Goal: Task Accomplishment & Management: Manage account settings

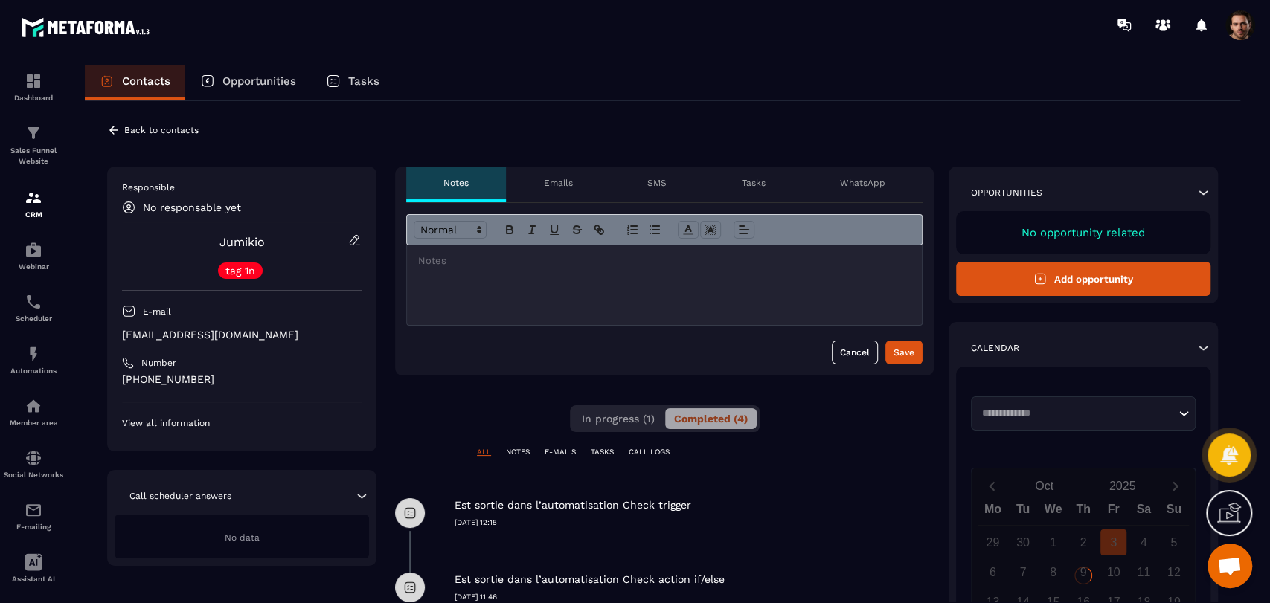
scroll to position [165, 0]
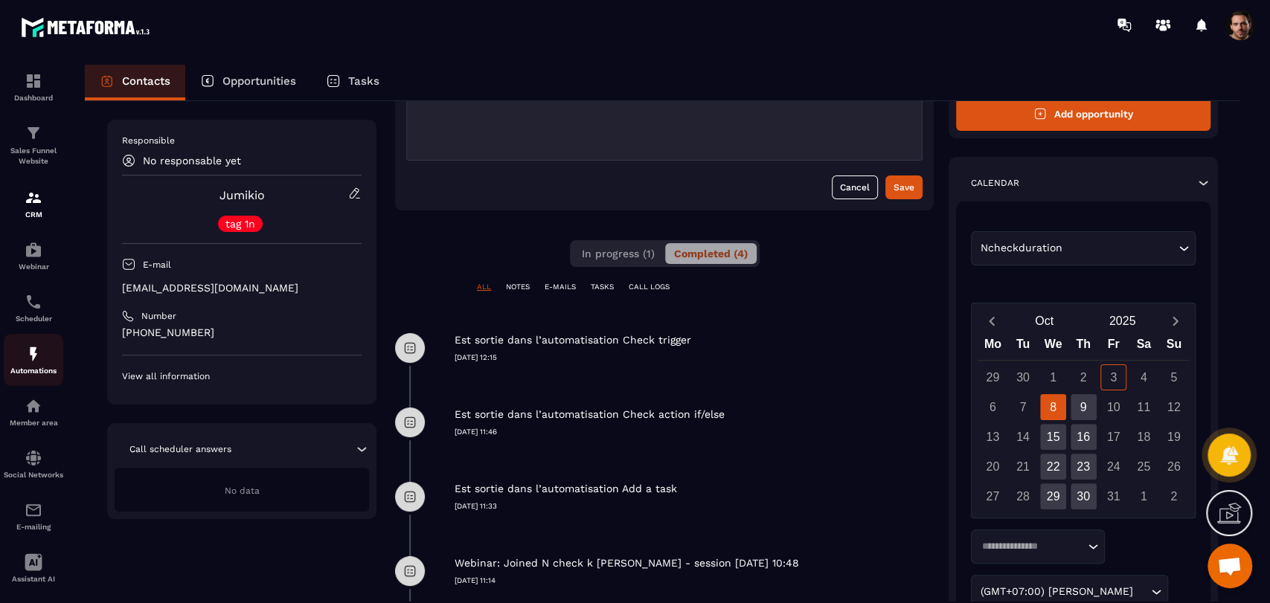
click at [32, 355] on img at bounding box center [34, 354] width 18 height 18
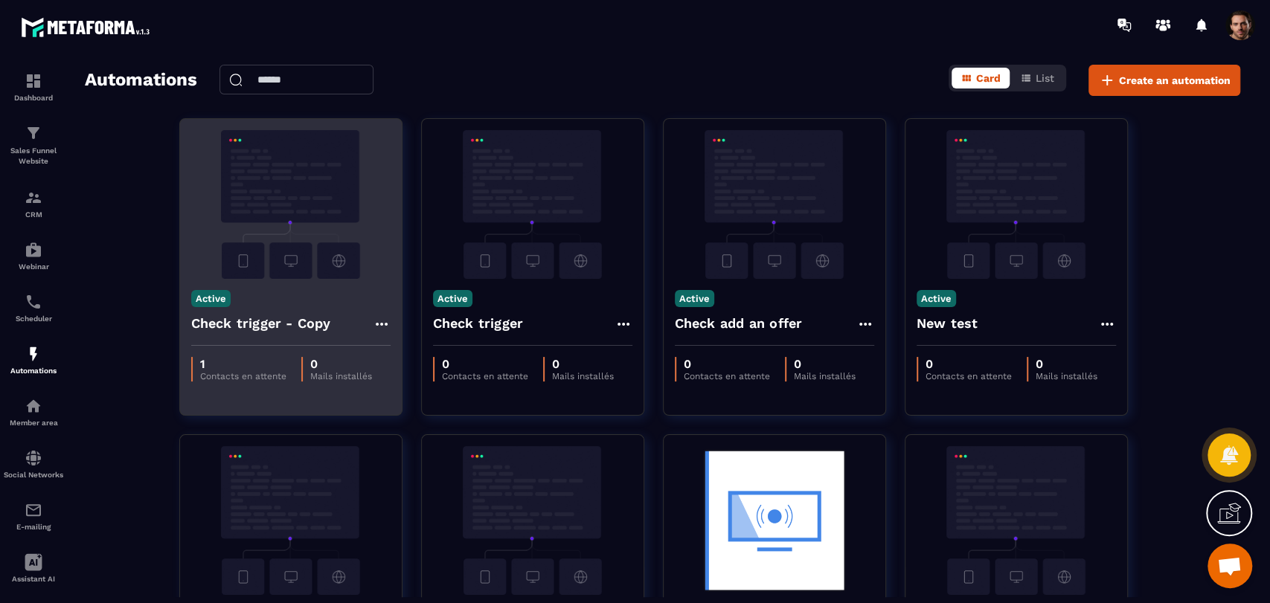
click at [378, 322] on icon at bounding box center [382, 324] width 18 height 18
click at [402, 359] on link "Edit" at bounding box center [417, 357] width 77 height 33
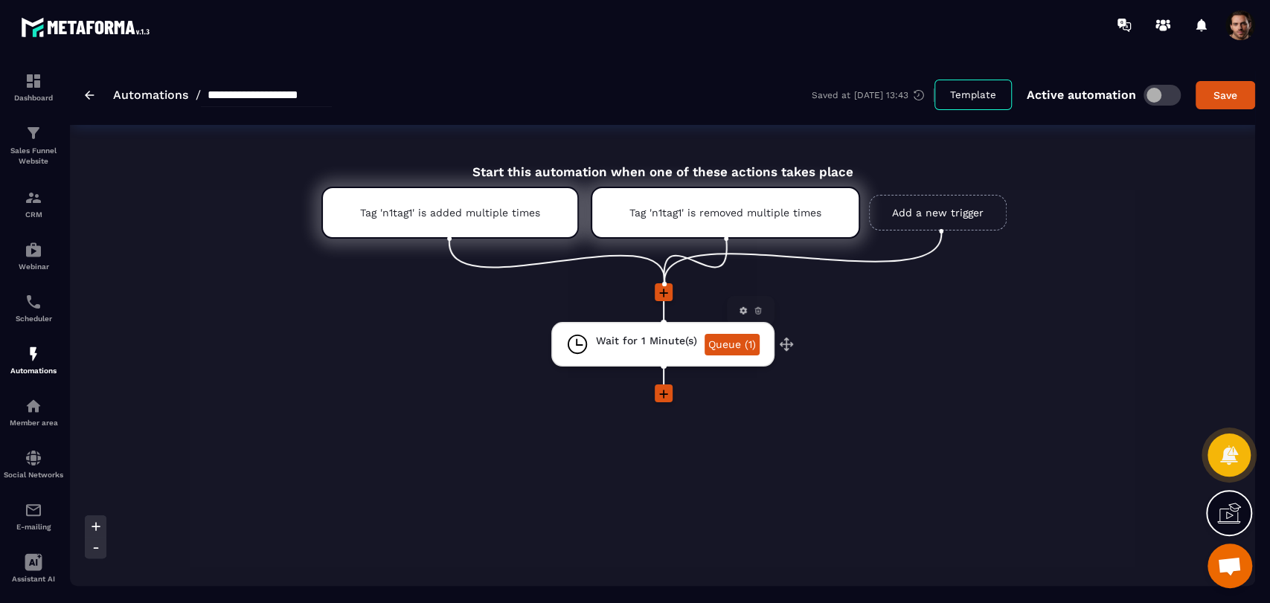
click at [731, 336] on link "Queue (1)" at bounding box center [731, 345] width 55 height 22
